Goal: Task Accomplishment & Management: Manage account settings

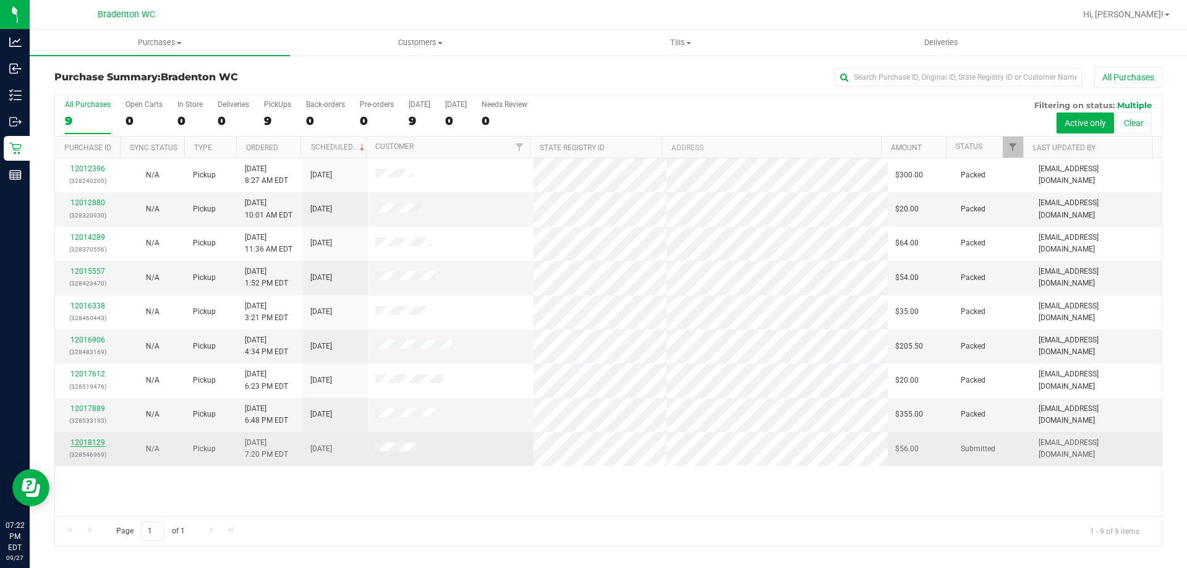
click at [77, 440] on link "12018129" at bounding box center [87, 442] width 35 height 9
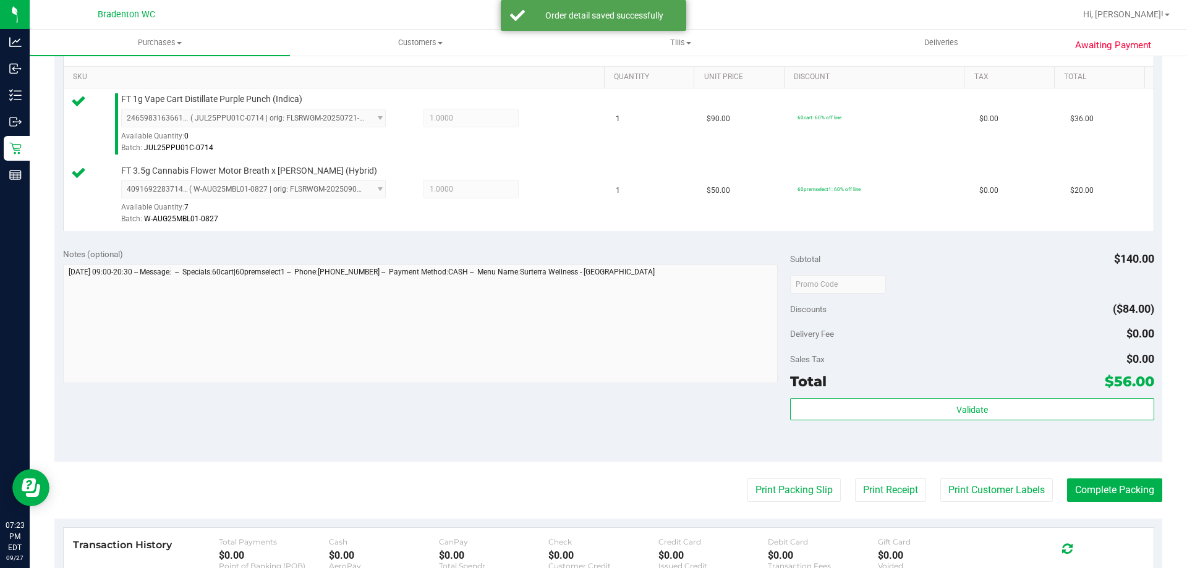
scroll to position [309, 0]
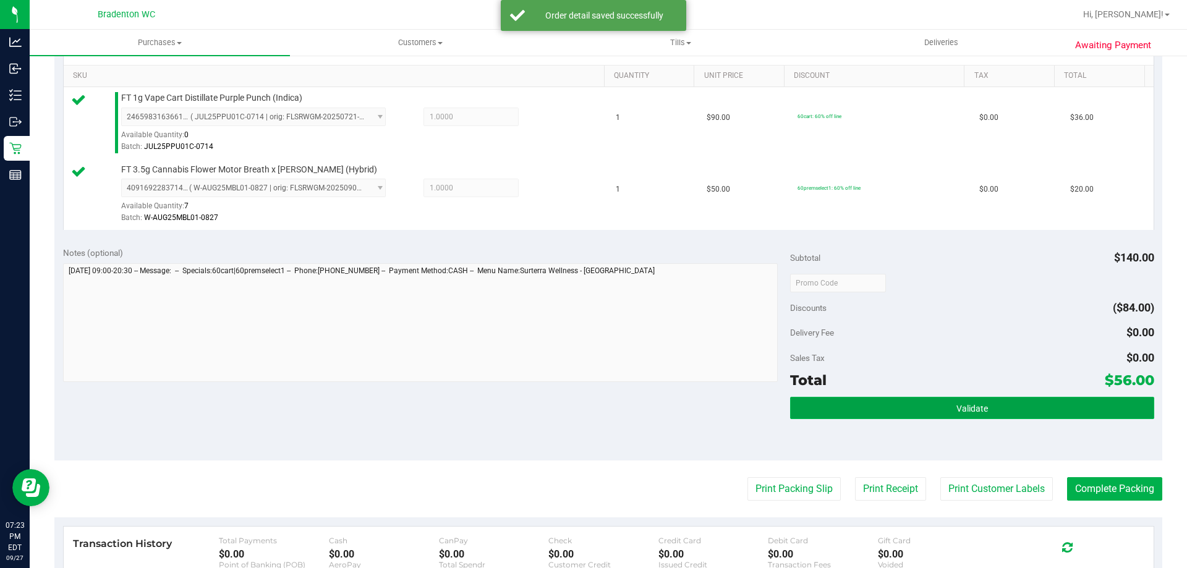
click at [820, 411] on button "Validate" at bounding box center [972, 408] width 364 height 22
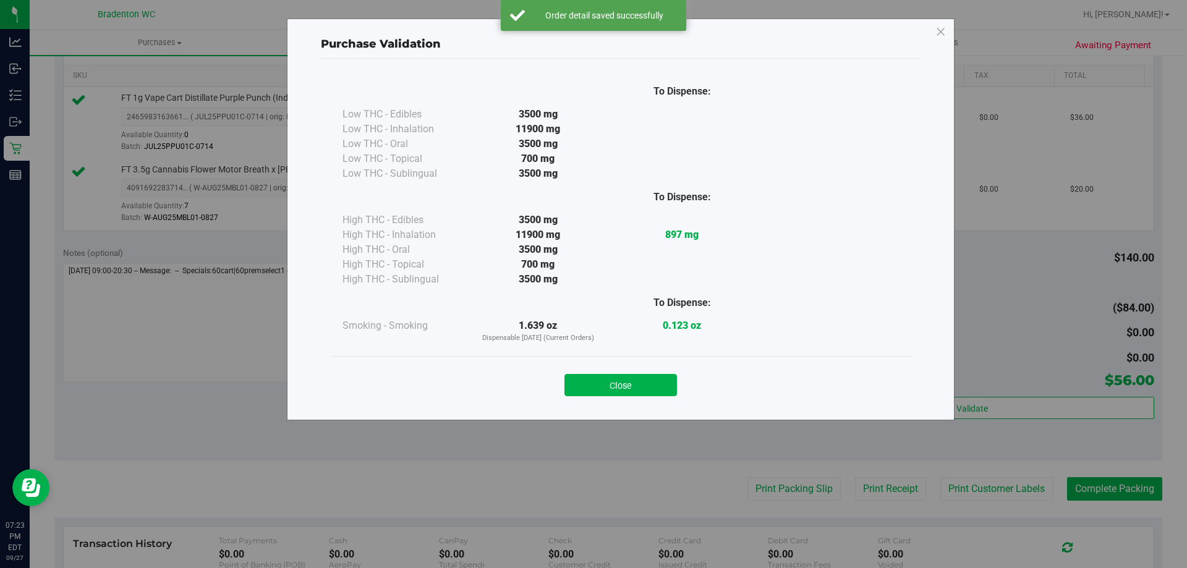
click at [570, 373] on div "Close" at bounding box center [620, 381] width 563 height 31
click at [573, 380] on button "Close" at bounding box center [621, 385] width 113 height 22
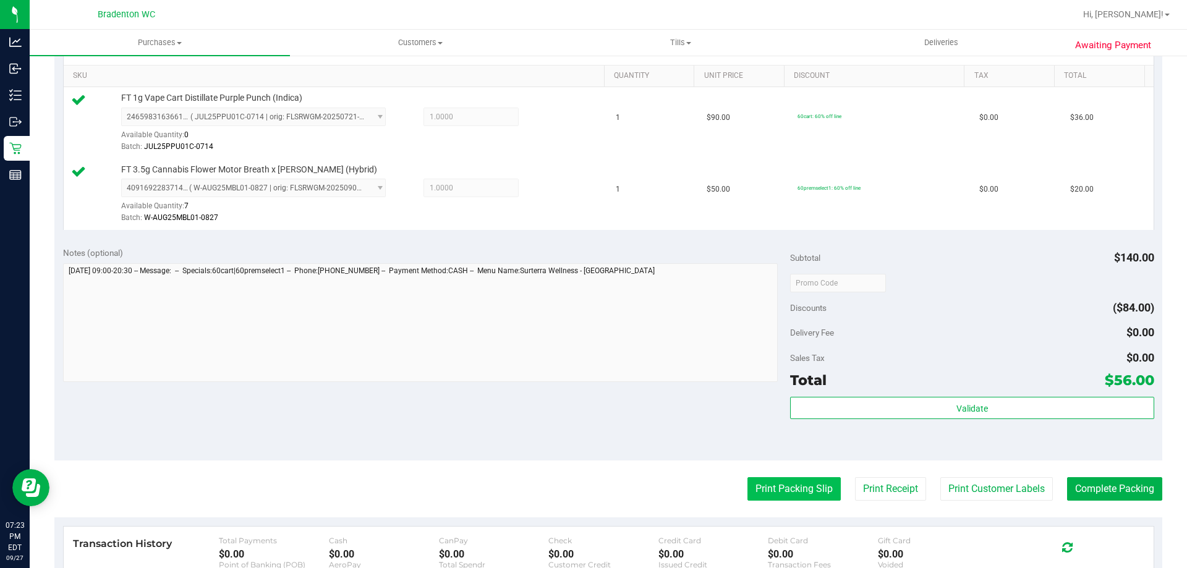
click at [756, 484] on button "Print Packing Slip" at bounding box center [794, 488] width 93 height 23
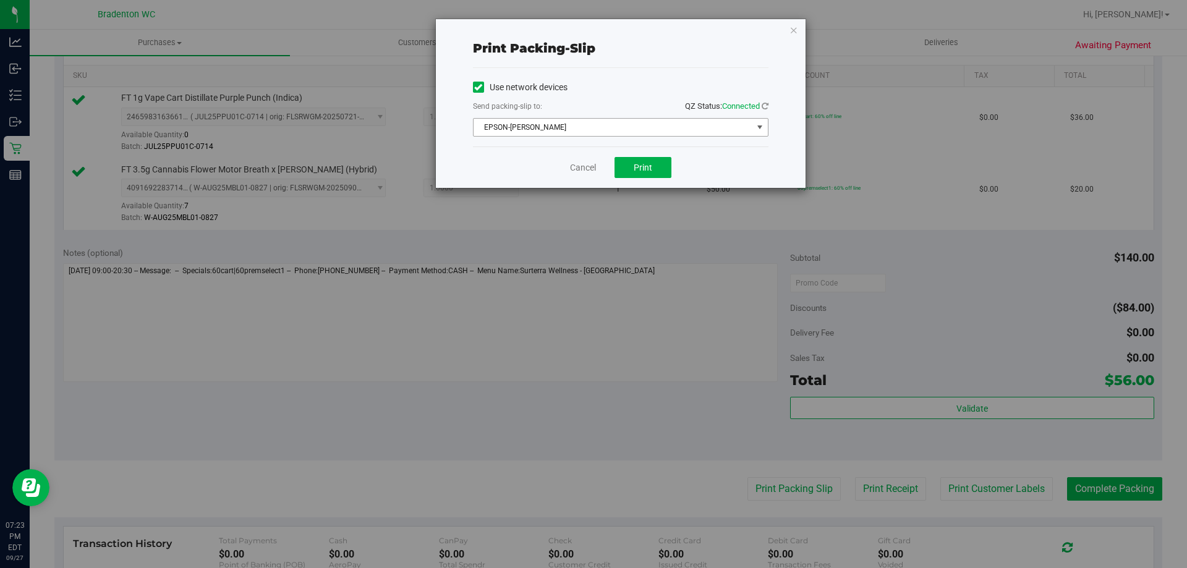
click at [756, 130] on span "select" at bounding box center [760, 127] width 10 height 10
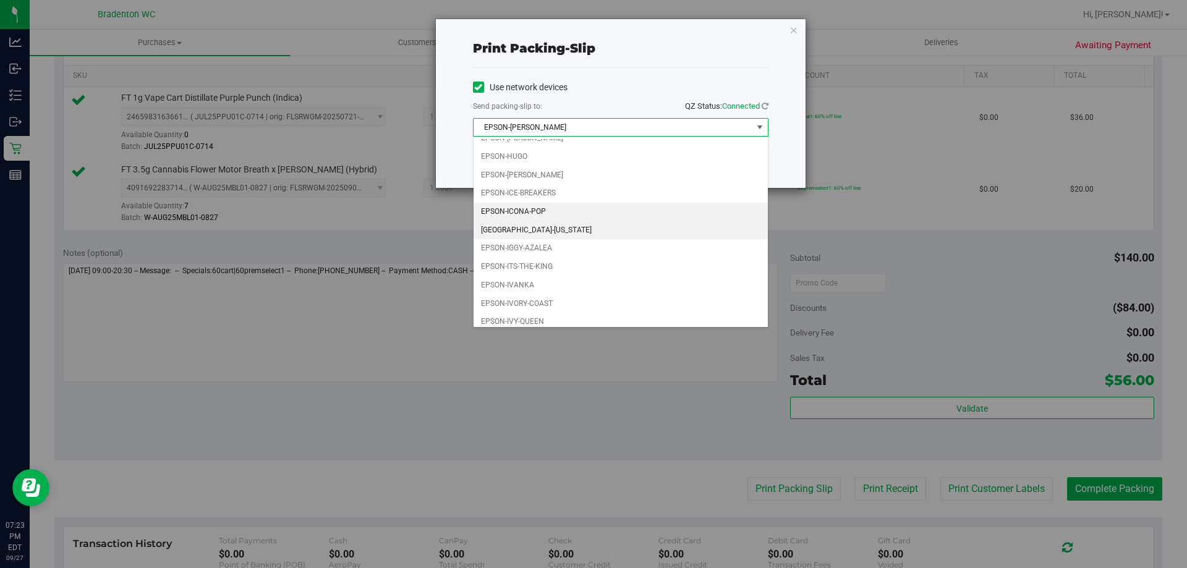
scroll to position [35, 0]
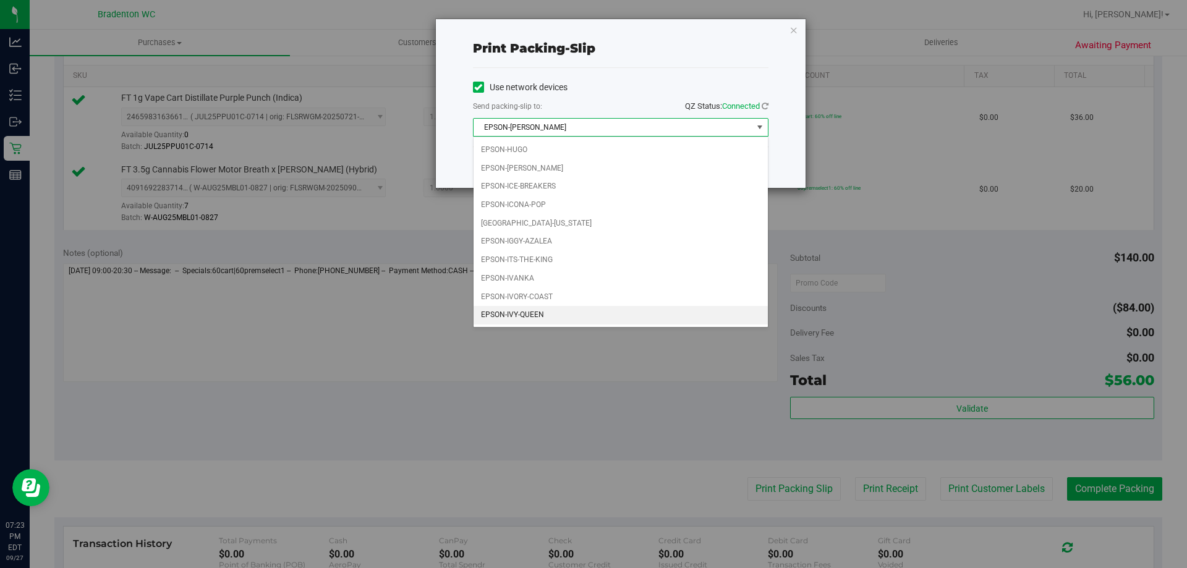
click at [529, 318] on li "EPSON-IVY-QUEEN" at bounding box center [621, 315] width 294 height 19
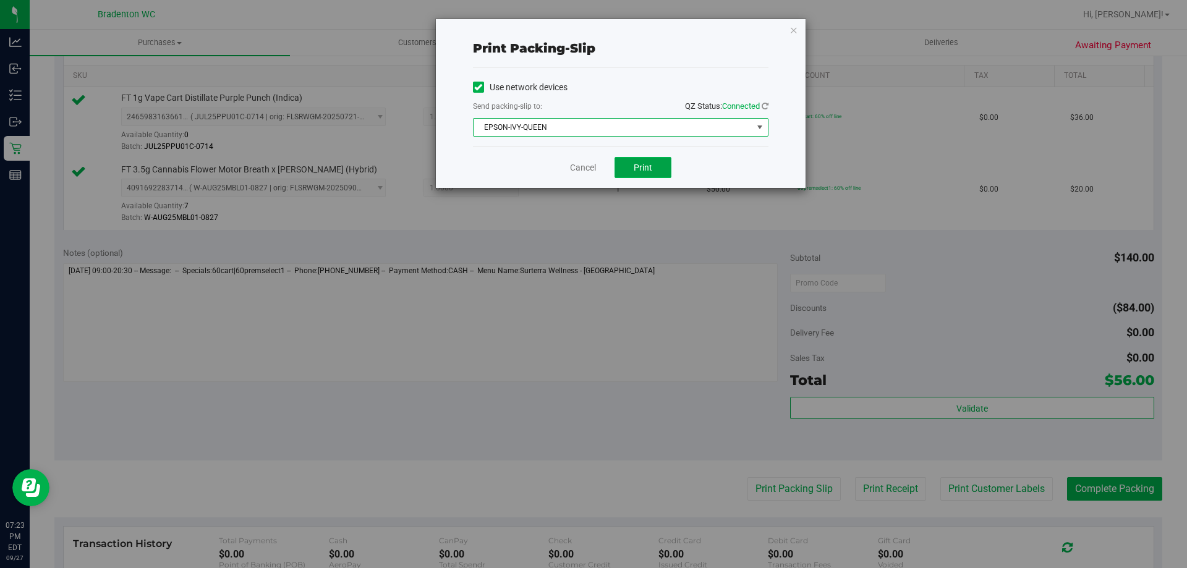
click at [661, 164] on button "Print" at bounding box center [643, 167] width 57 height 21
click at [795, 26] on icon "button" at bounding box center [794, 29] width 9 height 15
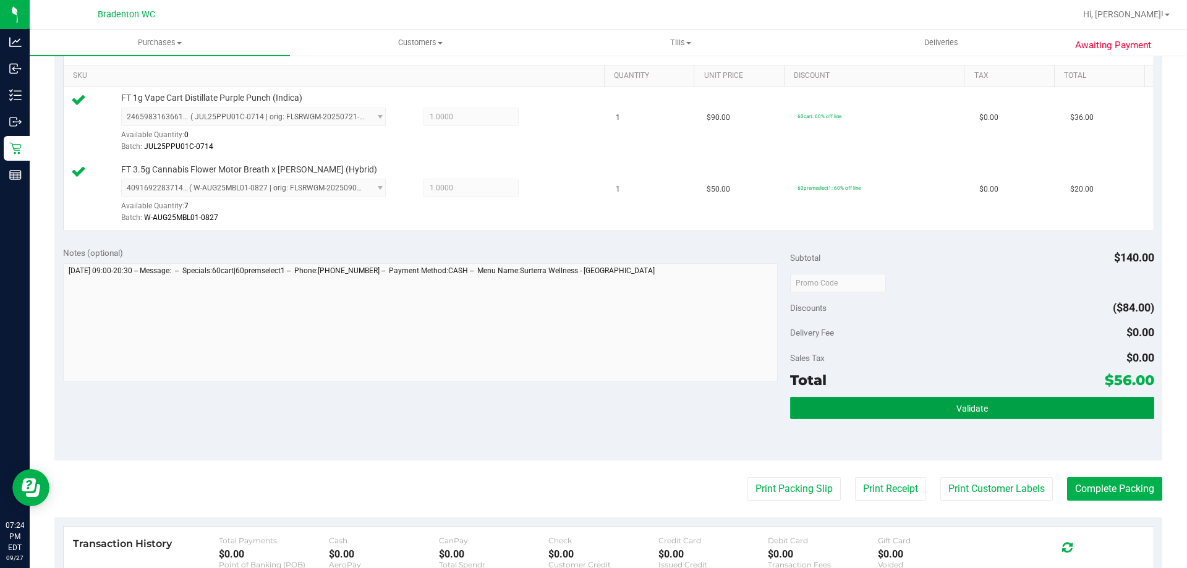
click at [958, 411] on span "Validate" at bounding box center [973, 409] width 32 height 10
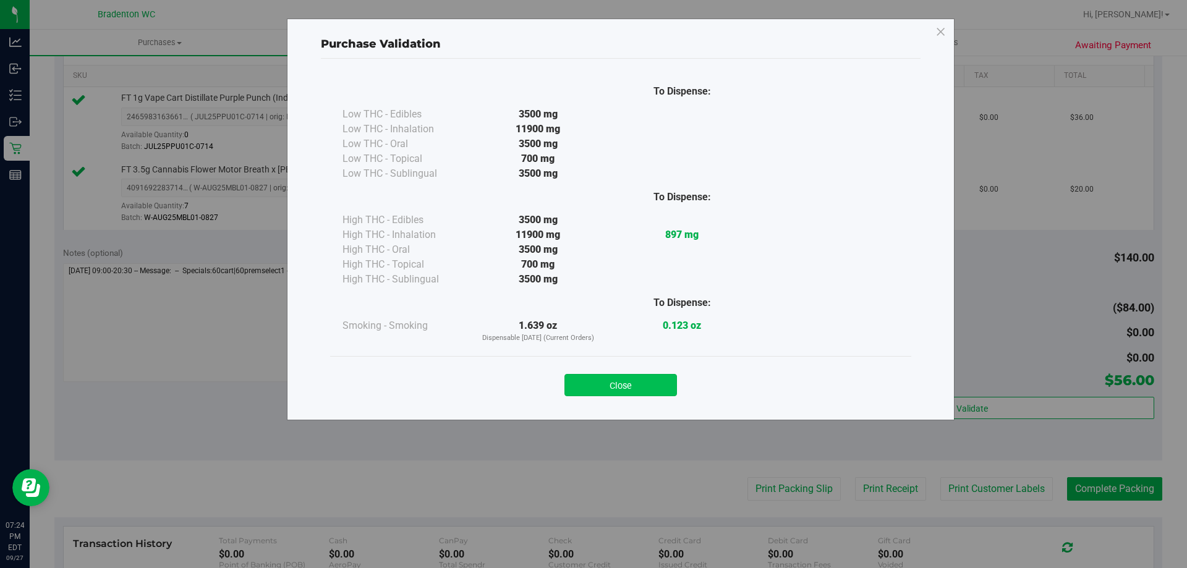
click at [631, 377] on button "Close" at bounding box center [621, 385] width 113 height 22
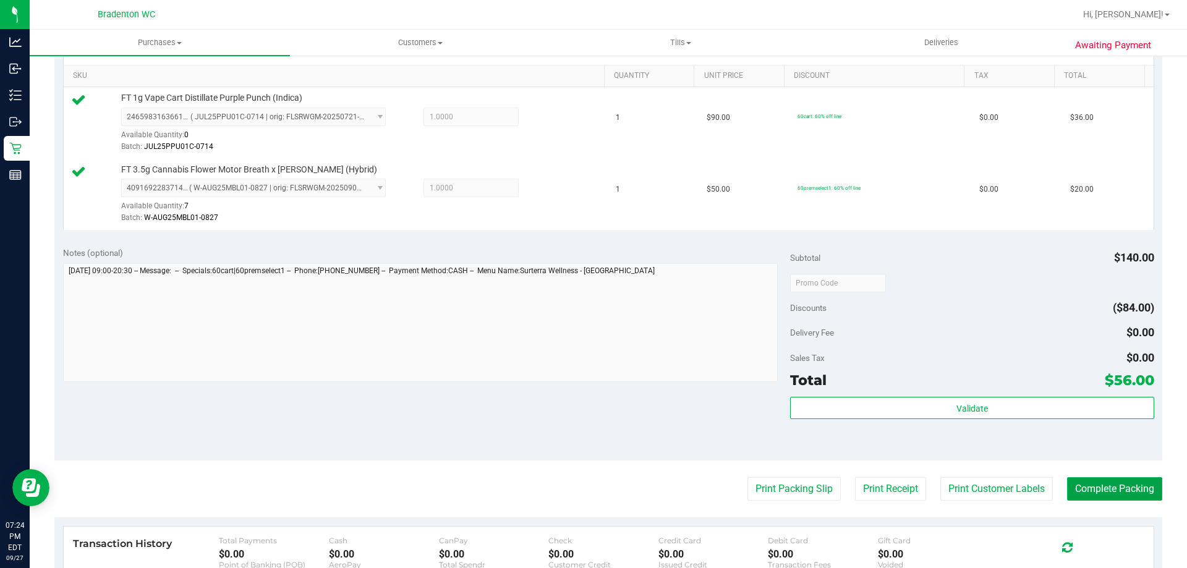
click at [1067, 484] on button "Complete Packing" at bounding box center [1114, 488] width 95 height 23
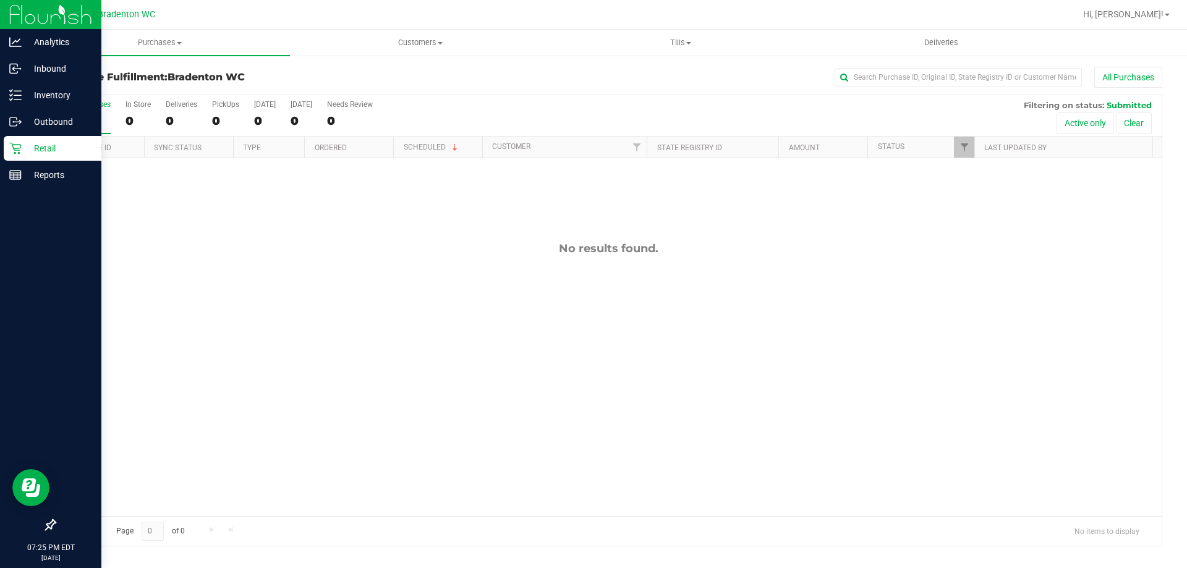
click at [45, 151] on p "Retail" at bounding box center [59, 148] width 74 height 15
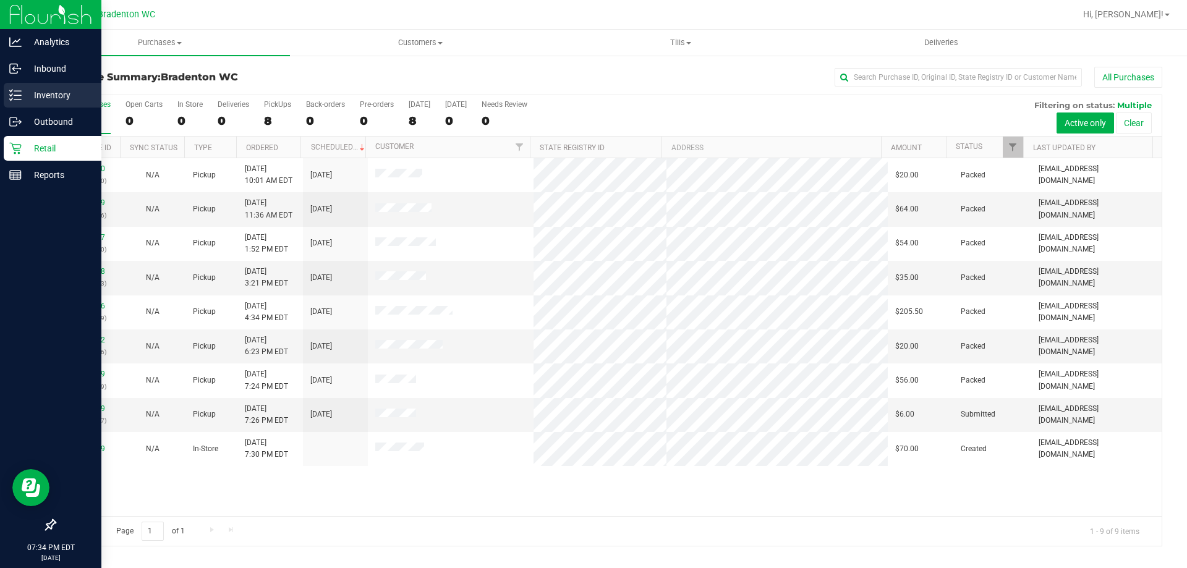
click at [50, 95] on p "Inventory" at bounding box center [59, 95] width 74 height 15
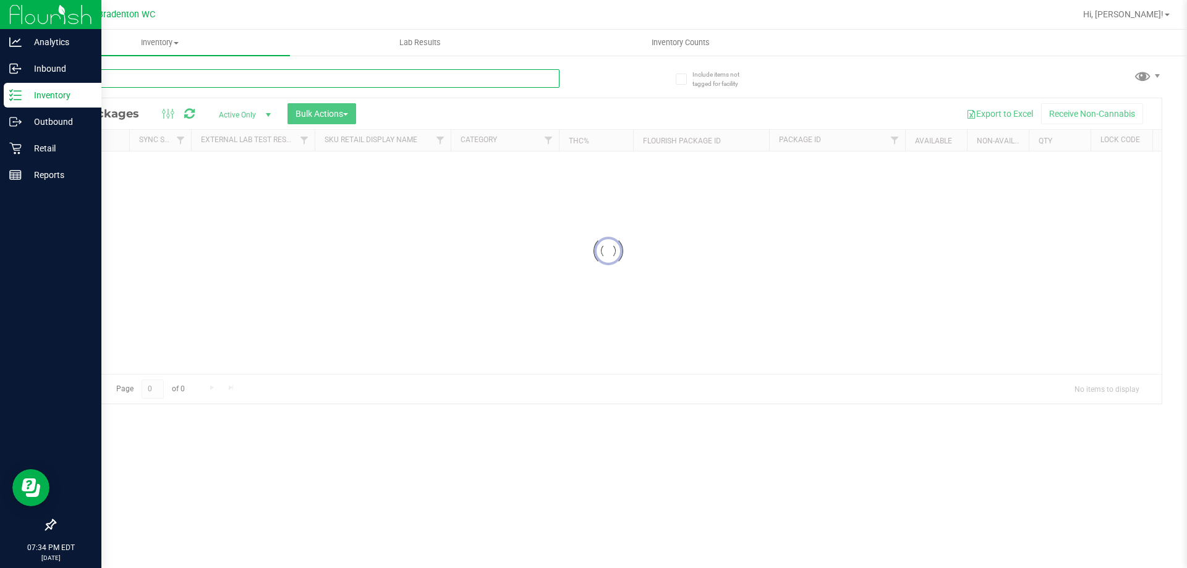
click at [98, 82] on input "text" at bounding box center [306, 78] width 505 height 19
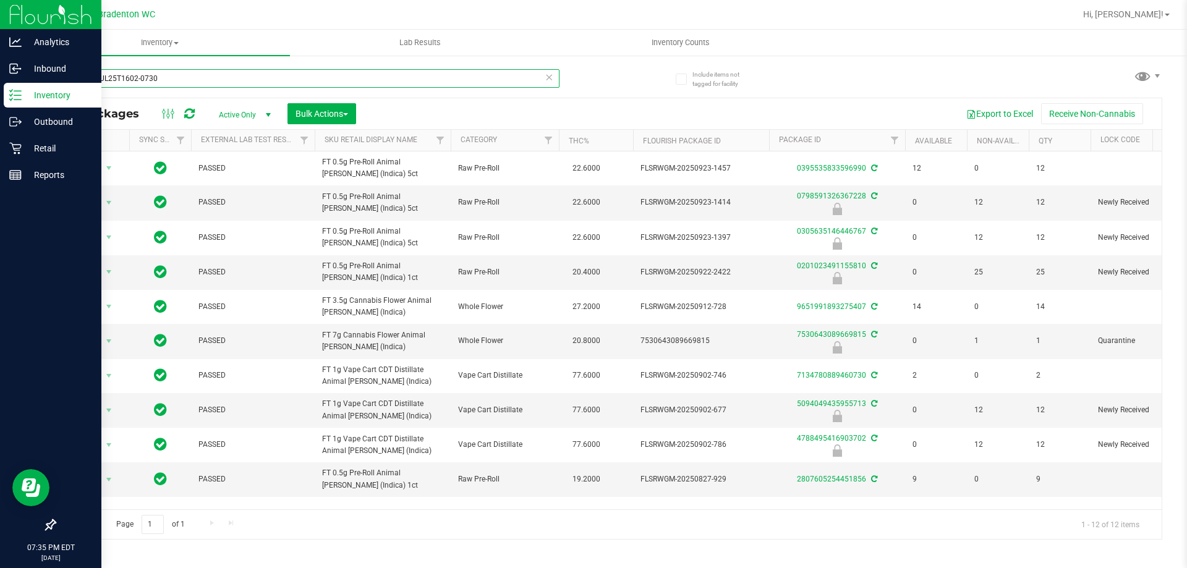
type input "amlW-JUL25T1602-0730"
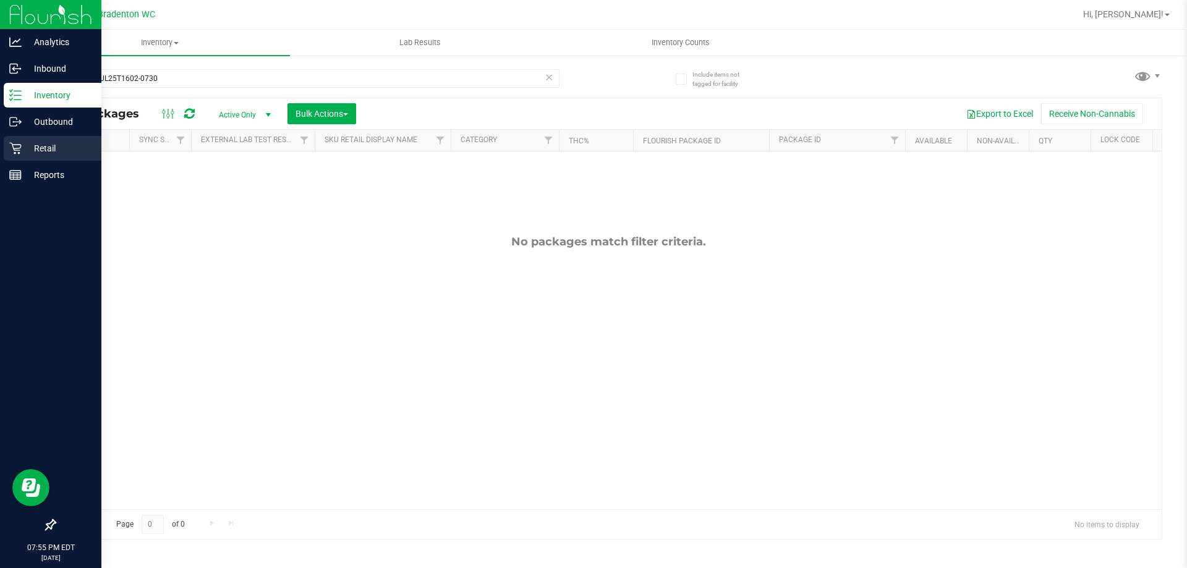
click at [44, 146] on p "Retail" at bounding box center [59, 148] width 74 height 15
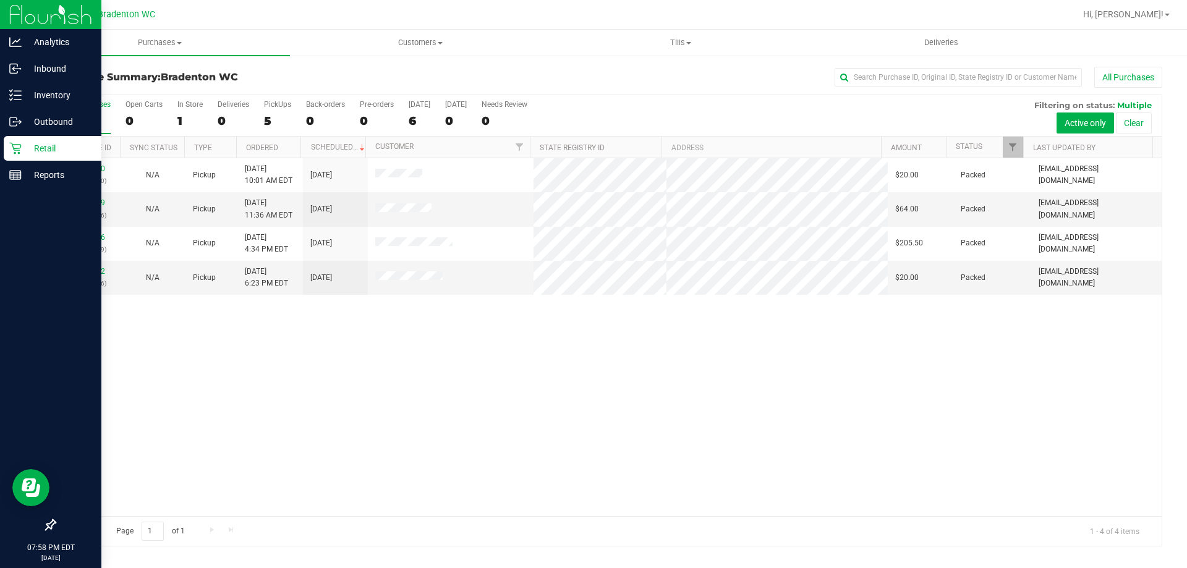
click at [31, 145] on p "Retail" at bounding box center [59, 148] width 74 height 15
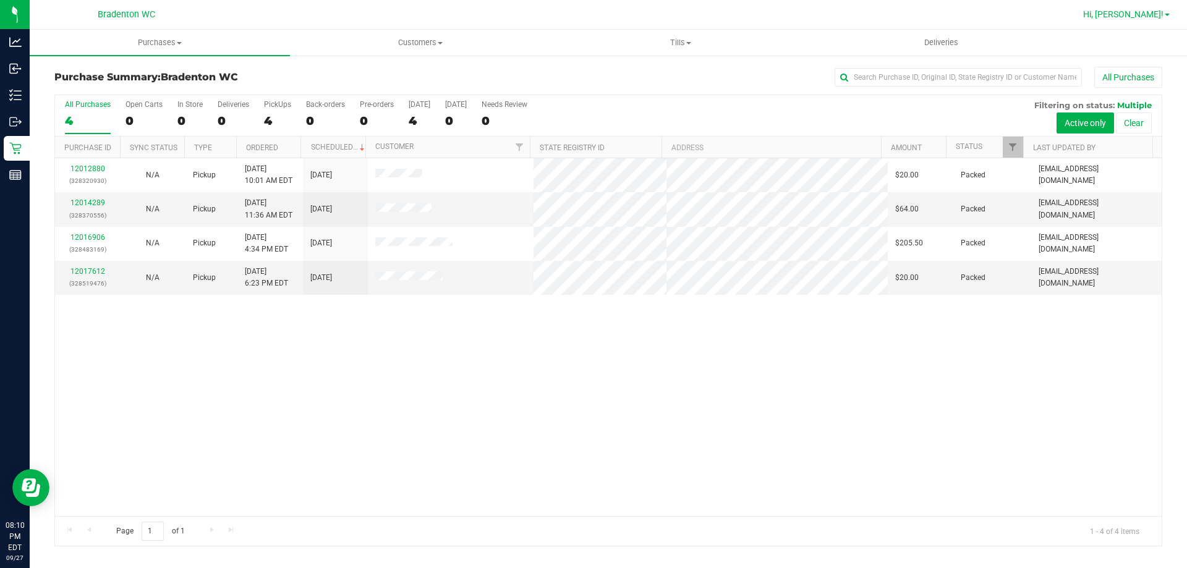
click at [1167, 17] on link "Hi, [PERSON_NAME]!" at bounding box center [1126, 14] width 96 height 13
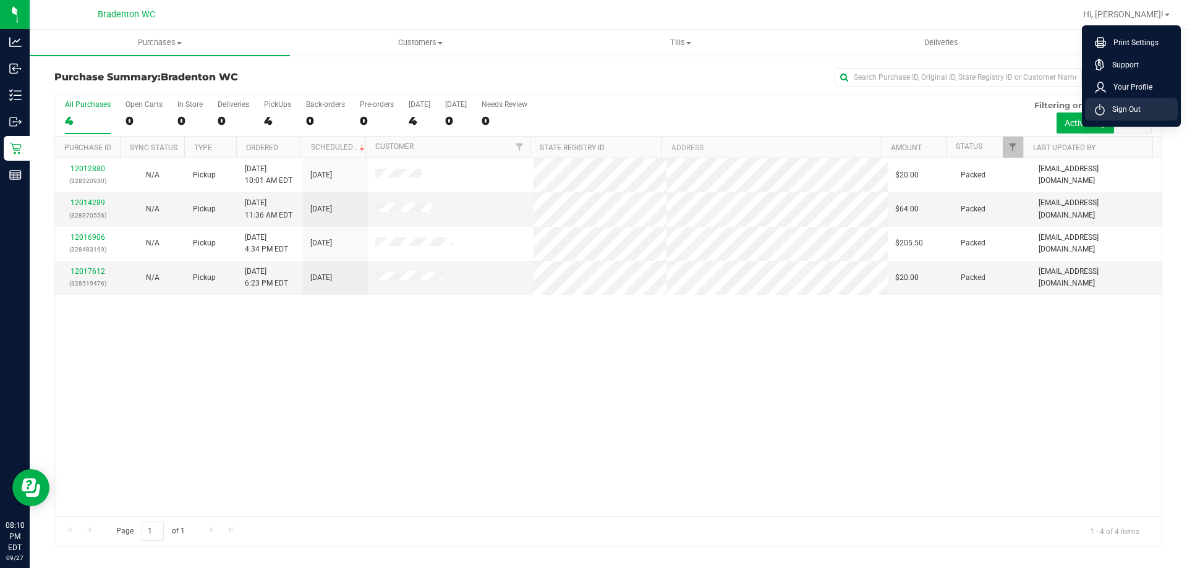
click at [1134, 115] on span "Sign Out" at bounding box center [1123, 109] width 36 height 12
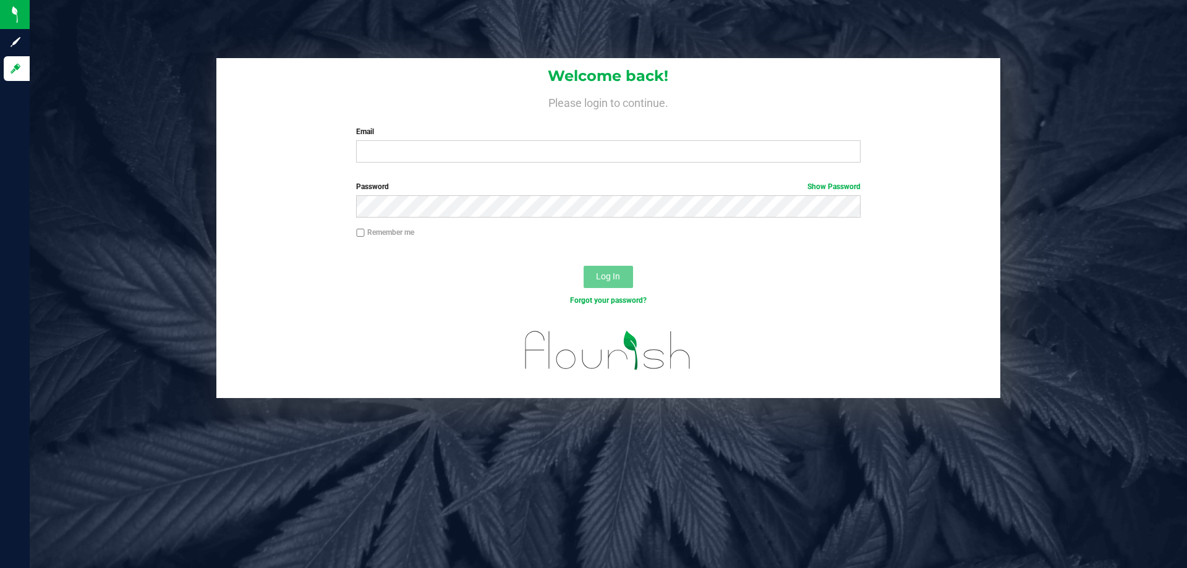
click at [161, 7] on div "Welcome back! Please login to continue. Email Required Please format your email…" at bounding box center [608, 284] width 1157 height 568
click at [475, 158] on input "Email" at bounding box center [608, 151] width 504 height 22
type input "nkatz@liveparallel.com"
click at [584, 266] on button "Log In" at bounding box center [608, 277] width 49 height 22
